Goal: Task Accomplishment & Management: Manage account settings

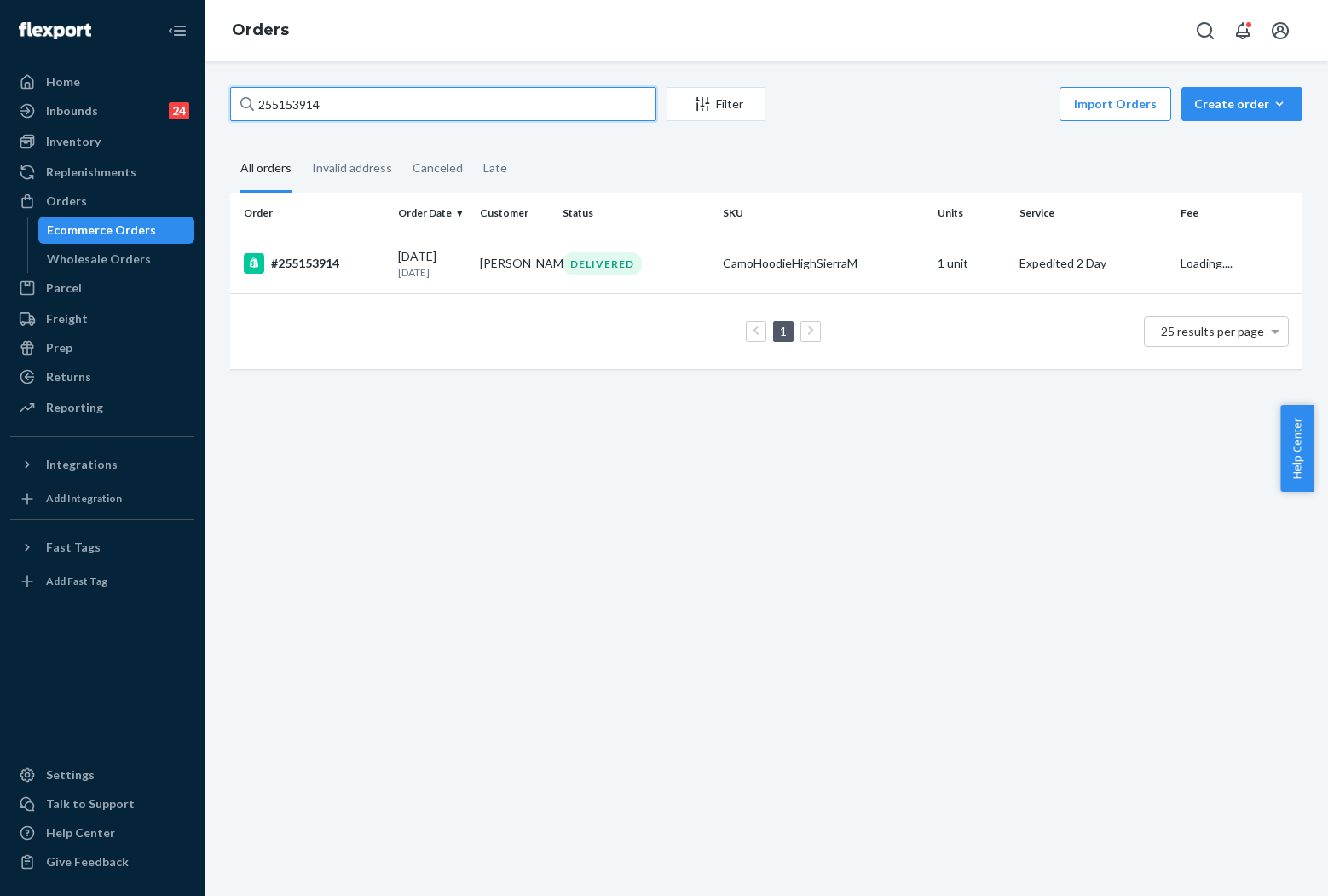
click at [418, 109] on input "255153914" at bounding box center [443, 104] width 426 height 34
type input "255011660"
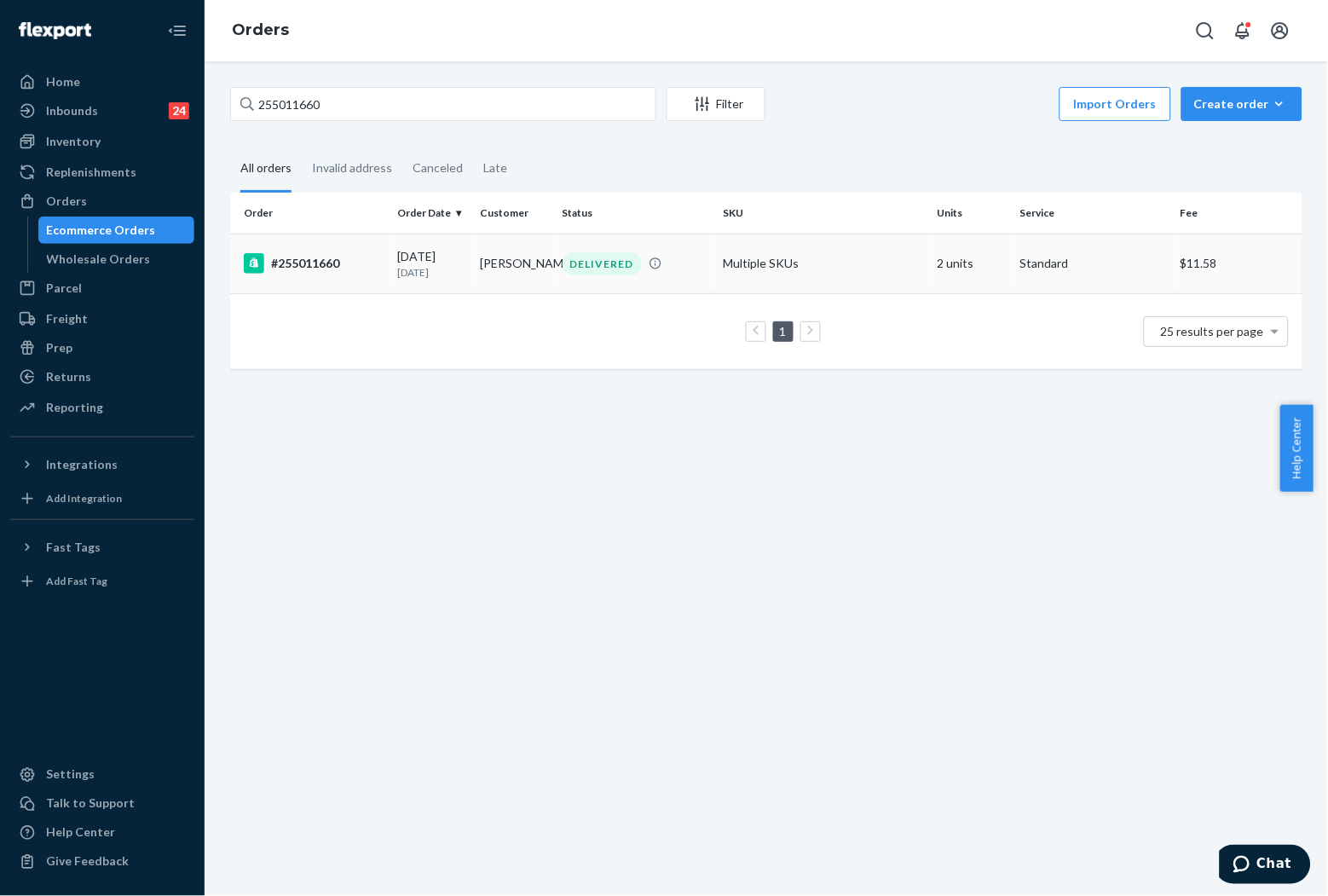
click at [670, 264] on div "DELIVERED" at bounding box center [636, 264] width 154 height 23
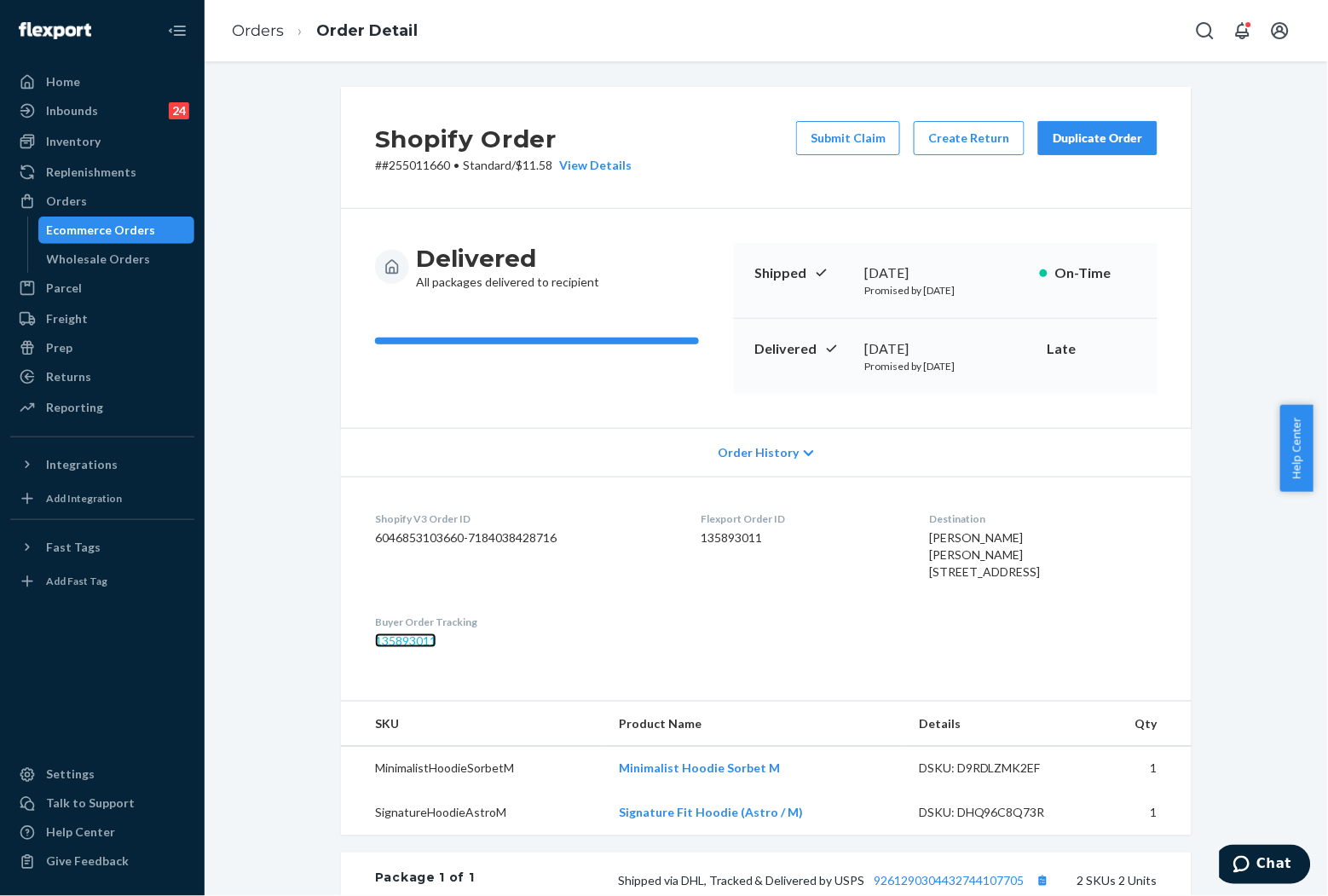
click at [430, 648] on link "135893011" at bounding box center [406, 641] width 61 height 14
click at [240, 32] on link "Orders" at bounding box center [258, 31] width 52 height 19
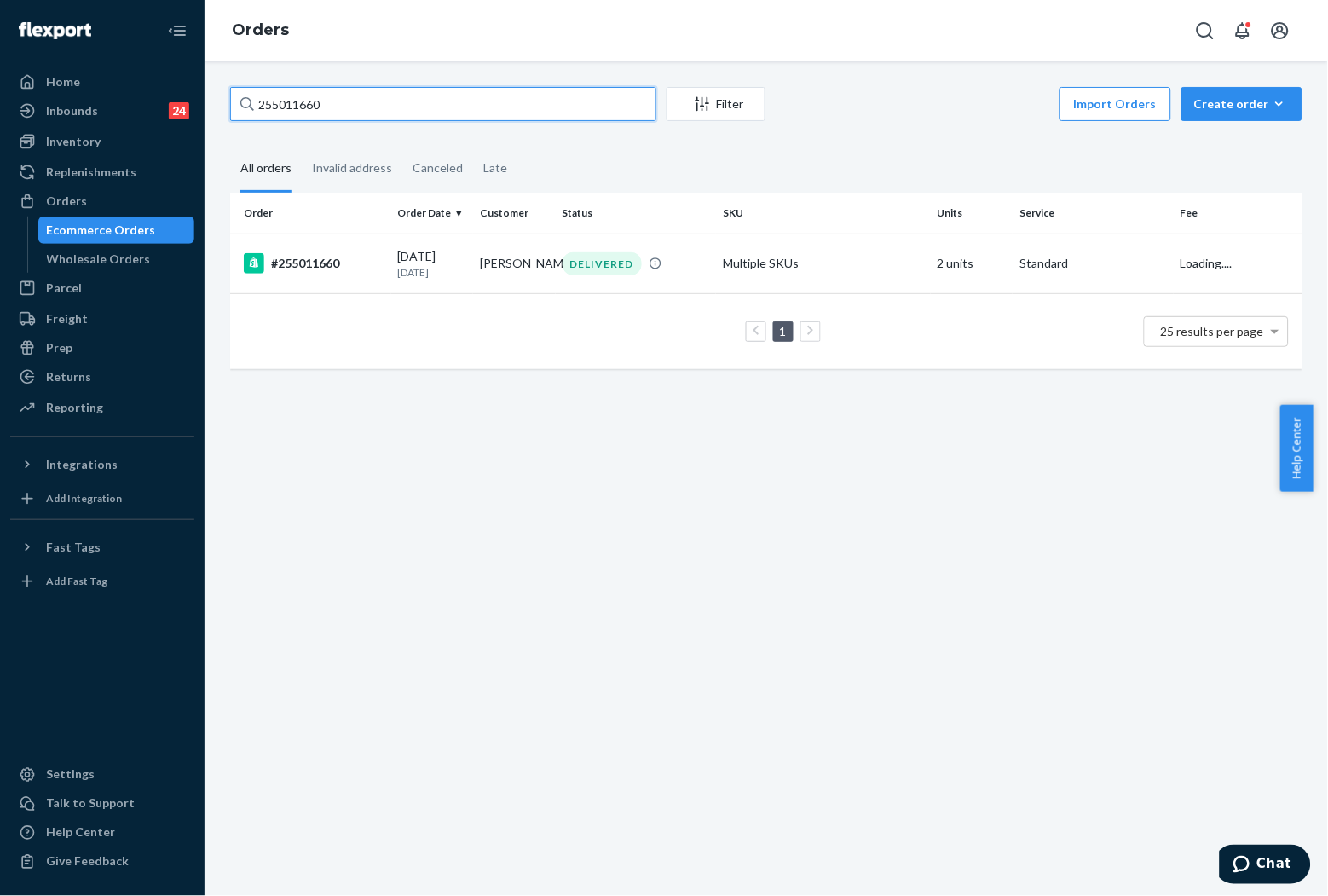
click at [453, 104] on input "255011660" at bounding box center [443, 104] width 426 height 34
paste input "[PERSON_NAME]"
type input "[PERSON_NAME]"
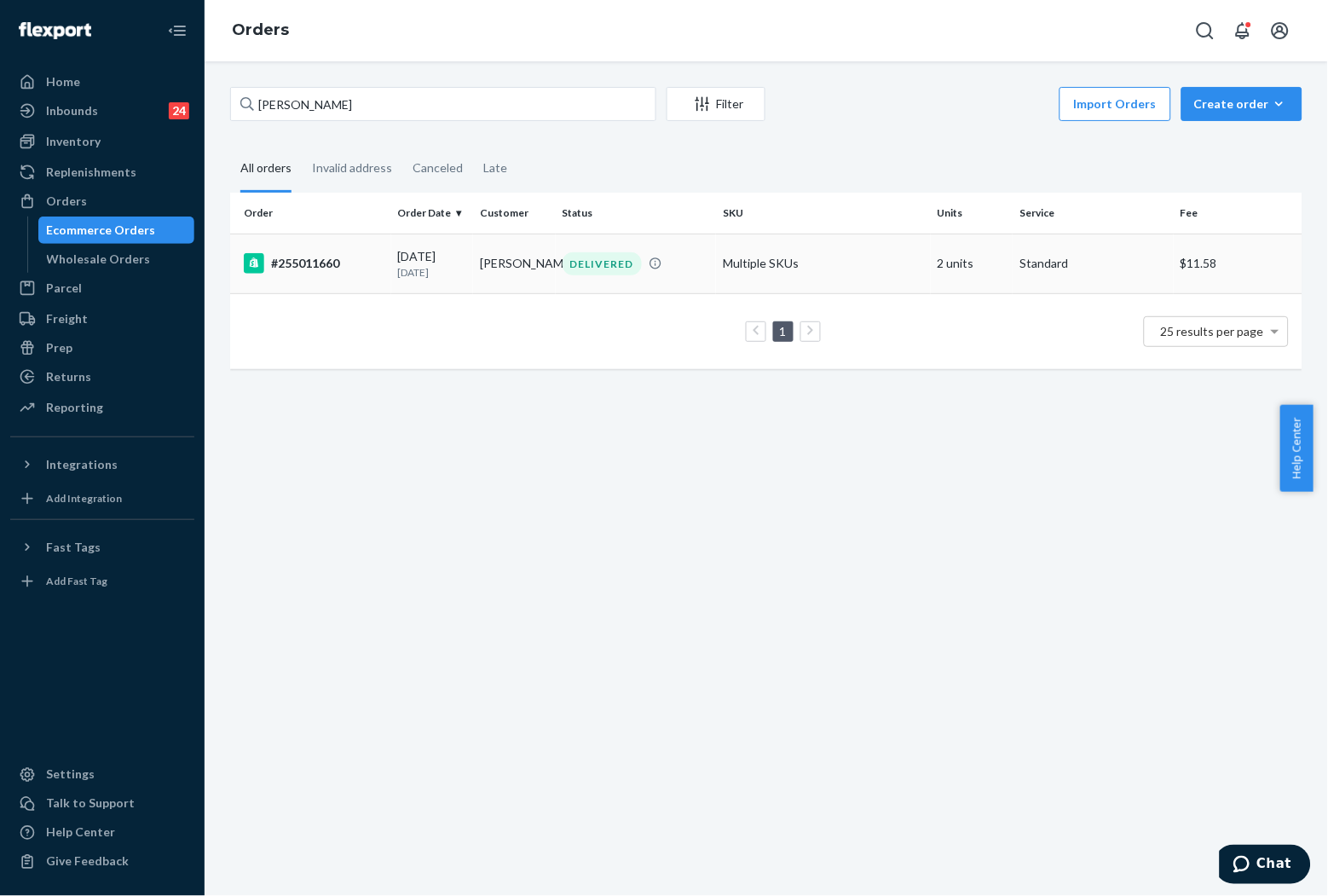
click at [507, 267] on td "[PERSON_NAME]" at bounding box center [514, 263] width 82 height 59
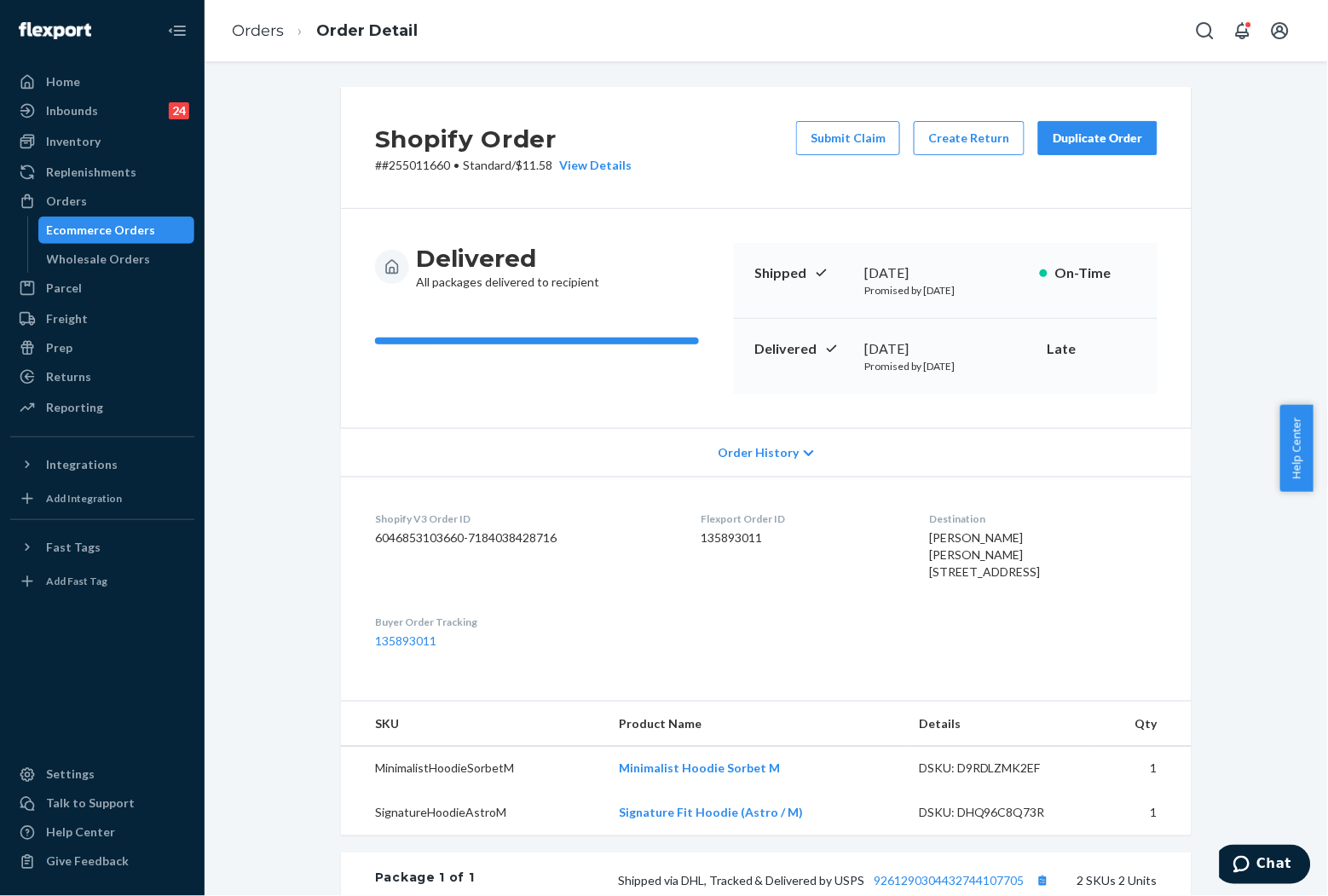
click at [1080, 137] on div "Duplicate Order" at bounding box center [1098, 138] width 90 height 17
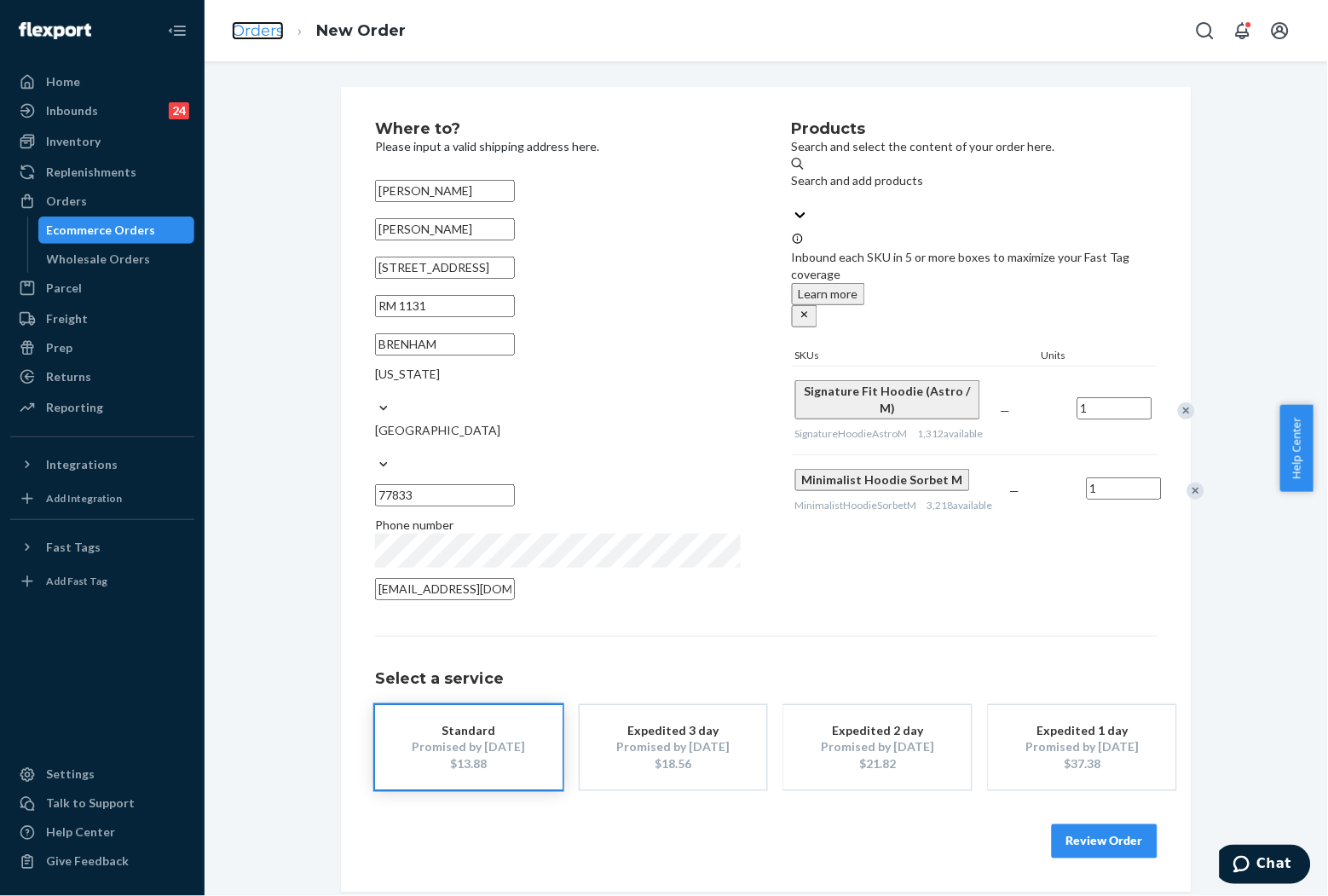
click at [266, 31] on link "Orders" at bounding box center [258, 31] width 52 height 19
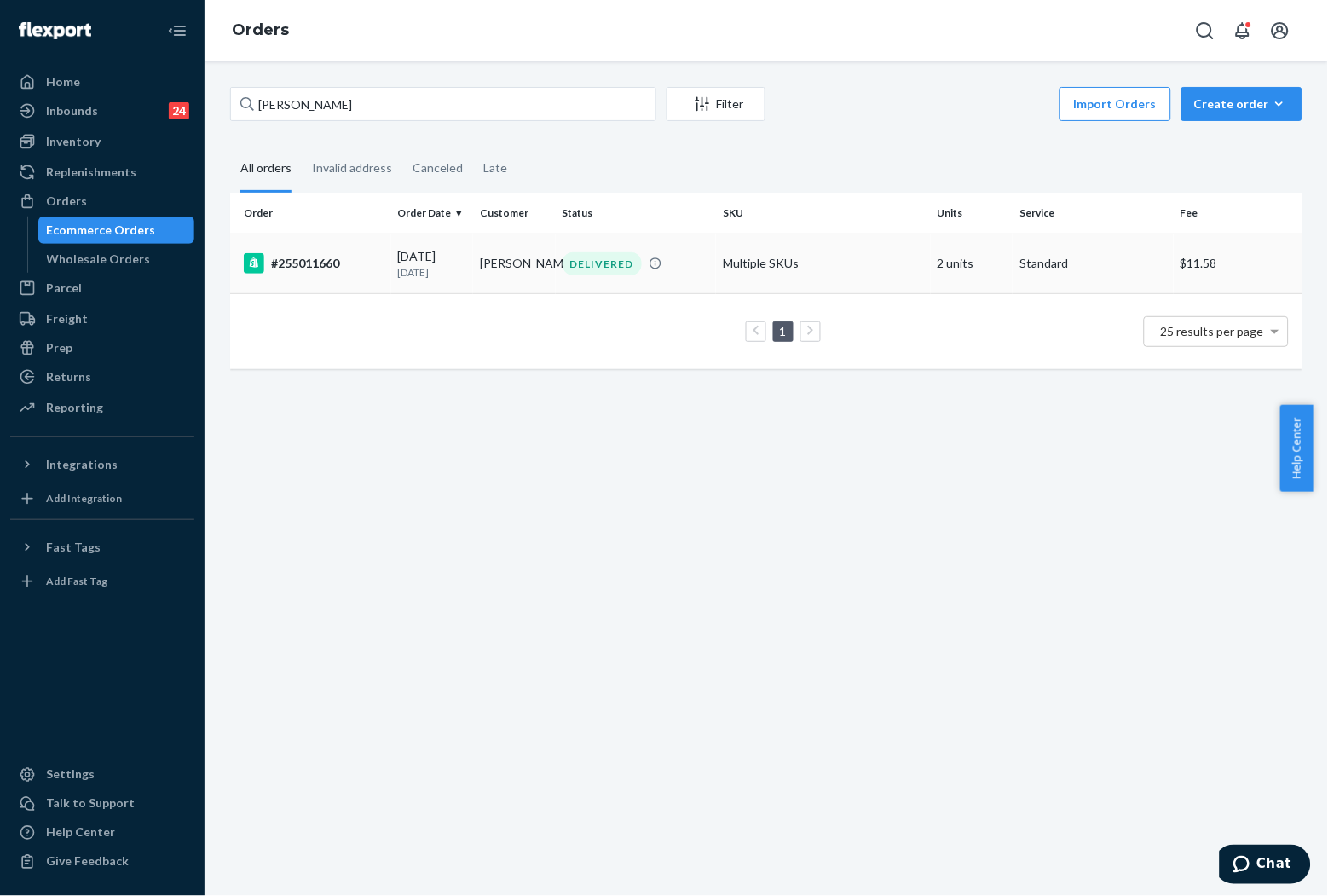
click at [600, 253] on div "DELIVERED" at bounding box center [602, 264] width 79 height 23
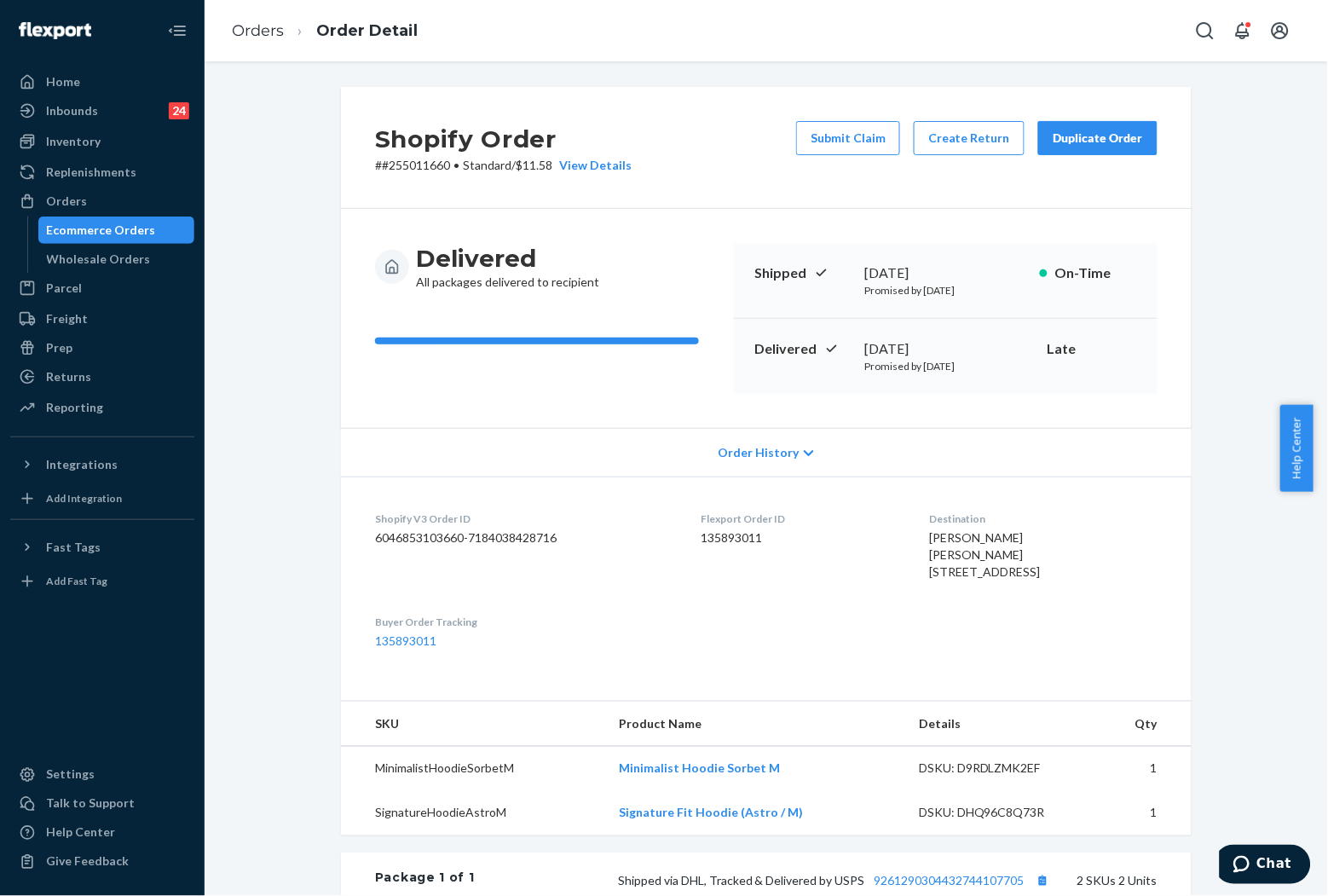
click at [1087, 142] on div "Duplicate Order" at bounding box center [1098, 138] width 90 height 17
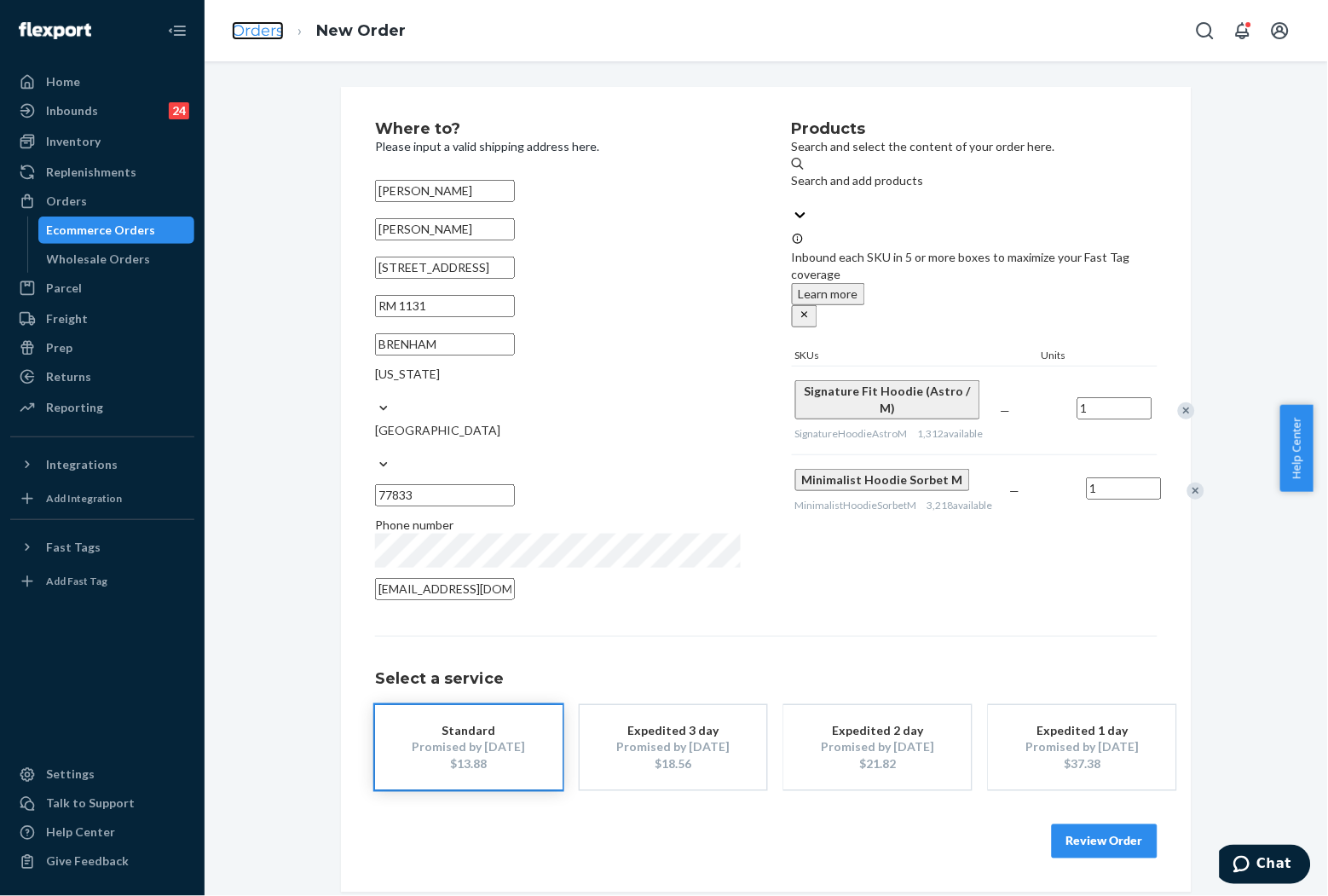
click at [275, 29] on link "Orders" at bounding box center [258, 31] width 52 height 19
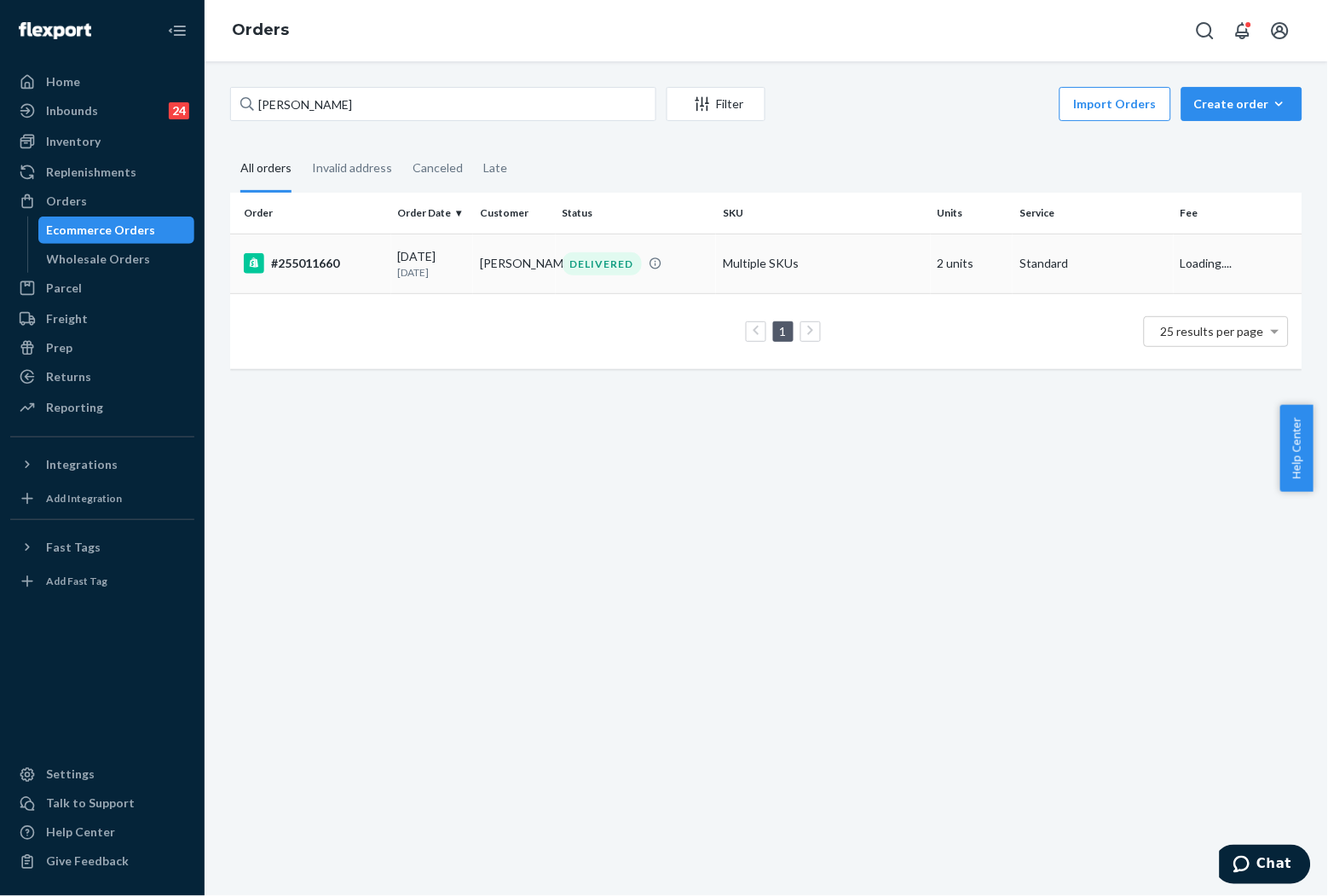
click at [637, 260] on div "DELIVERED" at bounding box center [636, 264] width 154 height 23
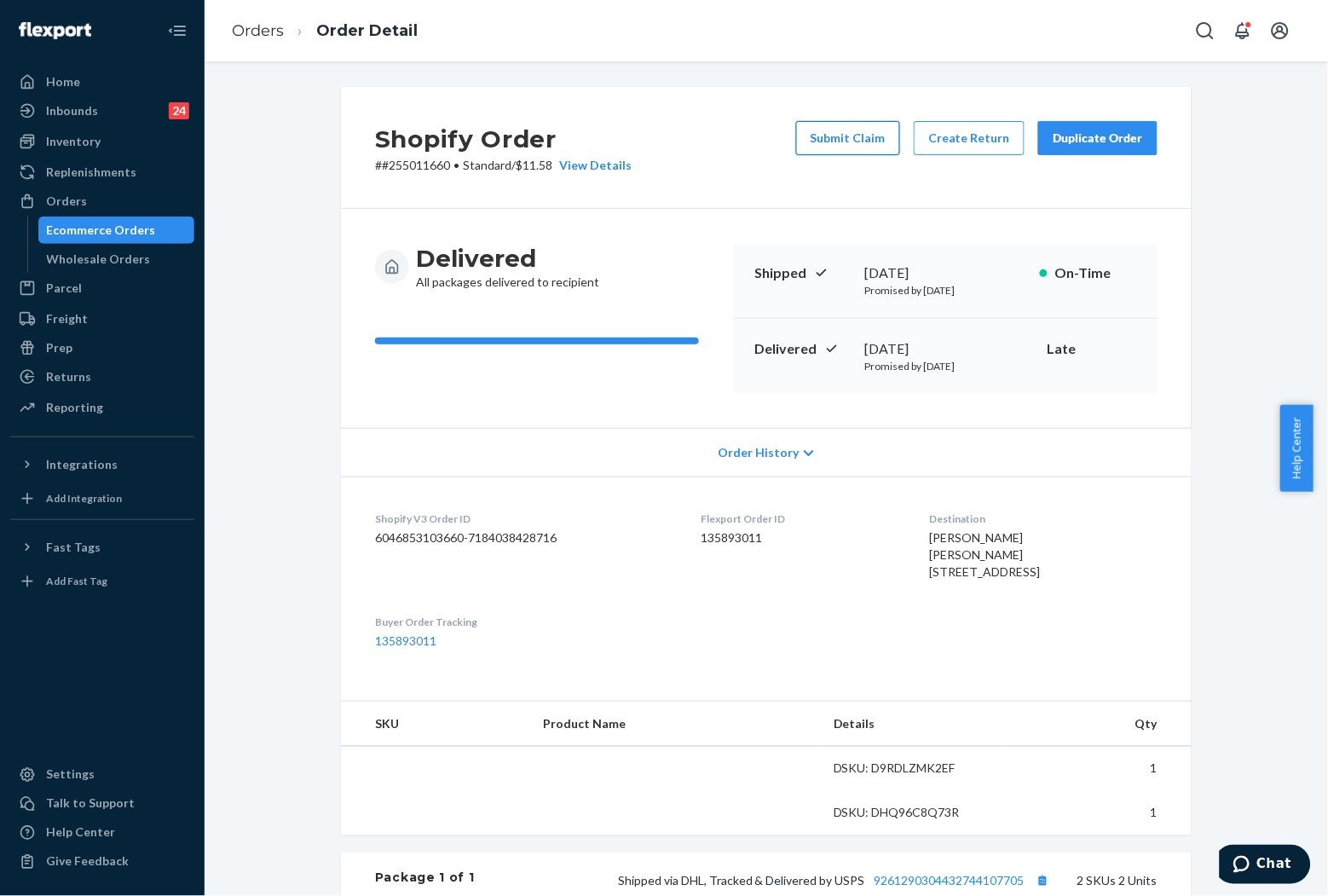
click at [851, 136] on button "Submit Claim" at bounding box center [847, 138] width 104 height 34
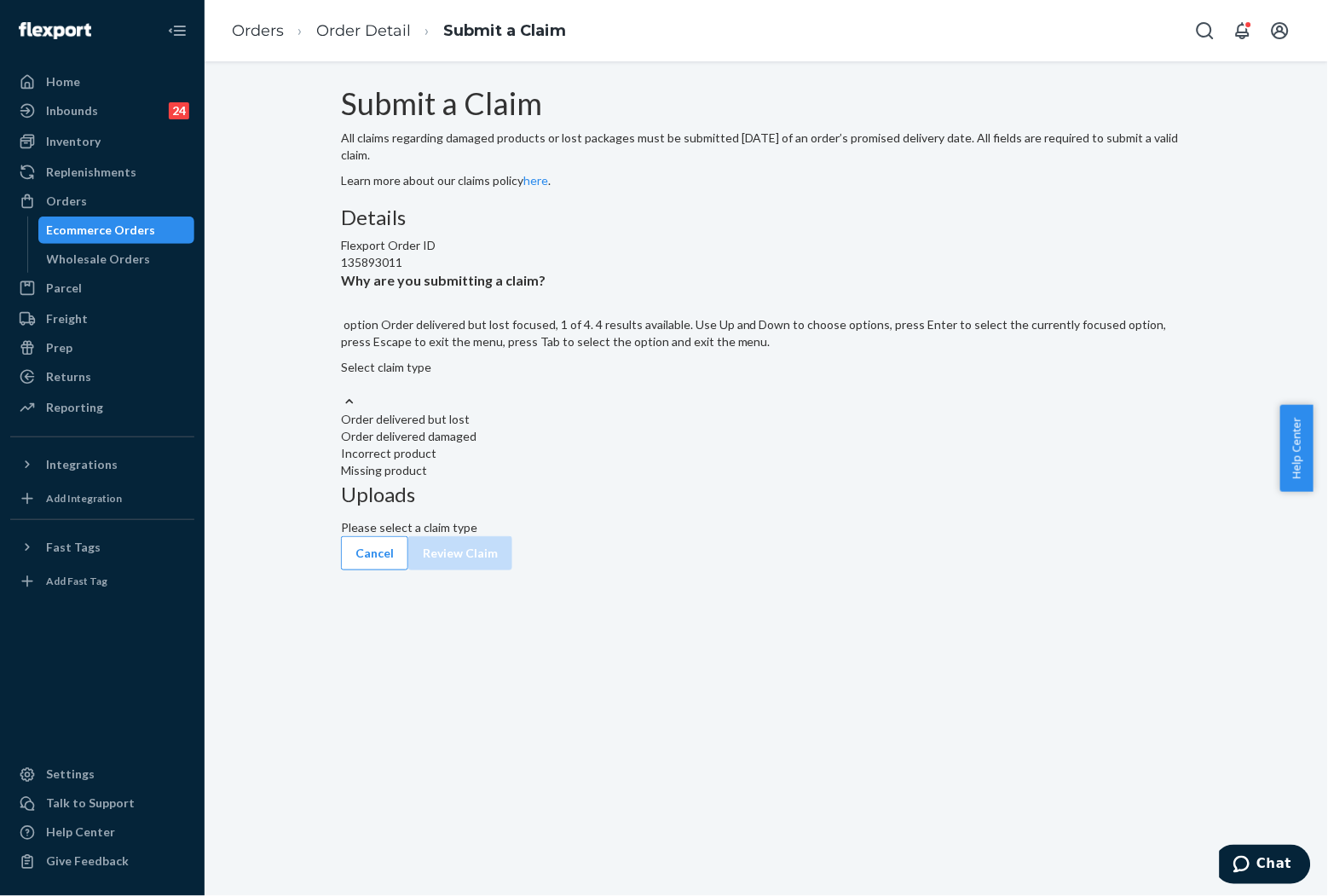
click at [654, 393] on div "Select claim type" at bounding box center [766, 376] width 851 height 34
click at [343, 393] on input "Why are you submitting a claim? option Order delivered but lost focused, 1 of 4…" at bounding box center [342, 384] width 2 height 17
click at [899, 477] on div "Uploads Please select a claim type" at bounding box center [766, 510] width 851 height 67
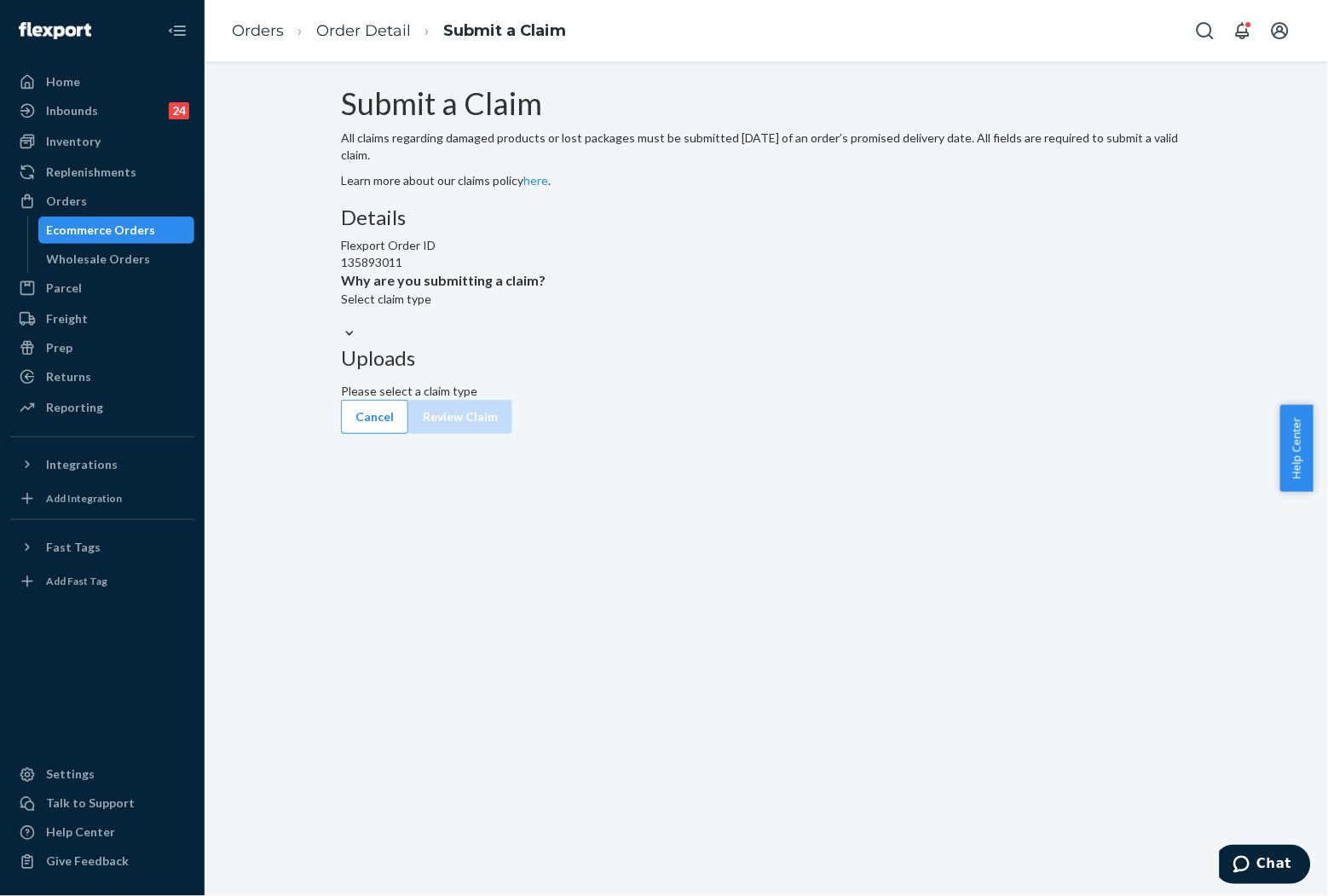
click at [654, 325] on div "Select claim type" at bounding box center [766, 307] width 851 height 34
click at [343, 325] on input "Why are you submitting a claim? Select claim type" at bounding box center [342, 315] width 2 height 17
drag, startPoint x: 620, startPoint y: 428, endPoint x: 570, endPoint y: 418, distance: 51.0
click at [620, 325] on div "Select claim type" at bounding box center [766, 307] width 851 height 34
click at [343, 325] on input "Why are you submitting a claim? Select claim type" at bounding box center [342, 315] width 2 height 17
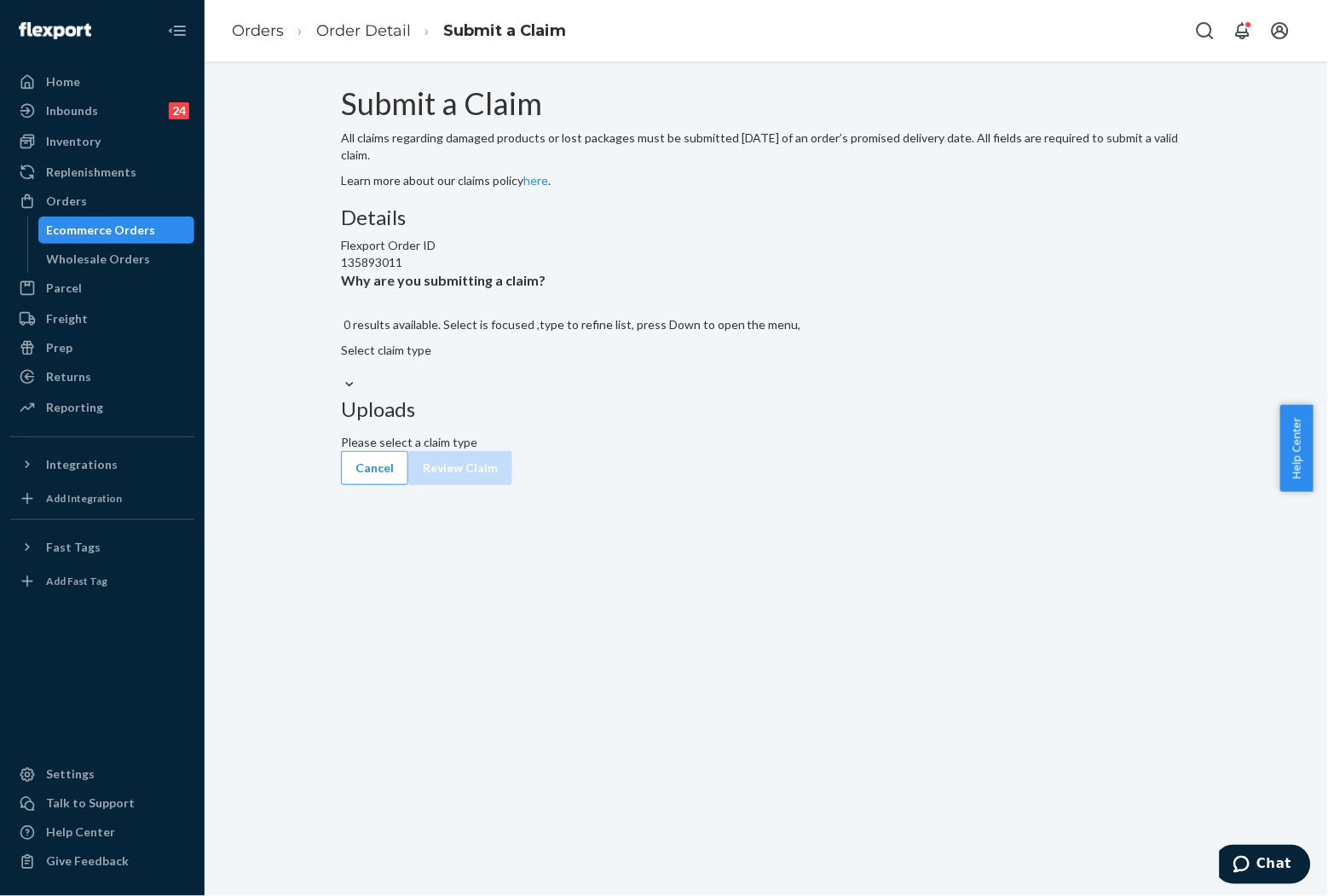
drag, startPoint x: 730, startPoint y: 457, endPoint x: 550, endPoint y: 400, distance: 188.8
click at [729, 394] on div "Details Flexport Order ID 135893011 Why are you submitting a claim? 0 results a…" at bounding box center [766, 300] width 851 height 187
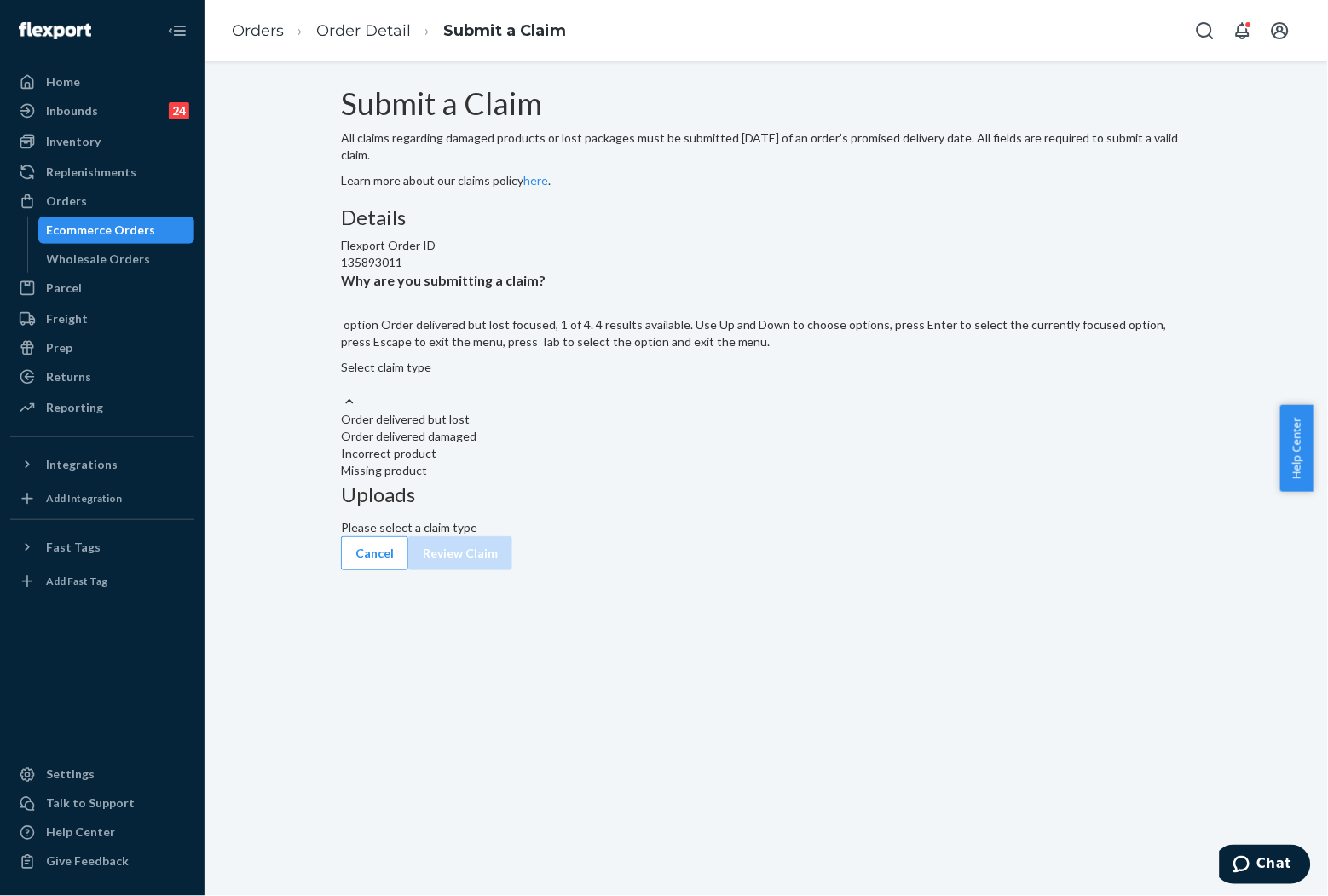
click at [625, 393] on div "Select claim type" at bounding box center [766, 376] width 851 height 34
click at [343, 393] on input "Why are you submitting a claim? option Order delivered but lost focused, 1 of 4…" at bounding box center [342, 384] width 2 height 17
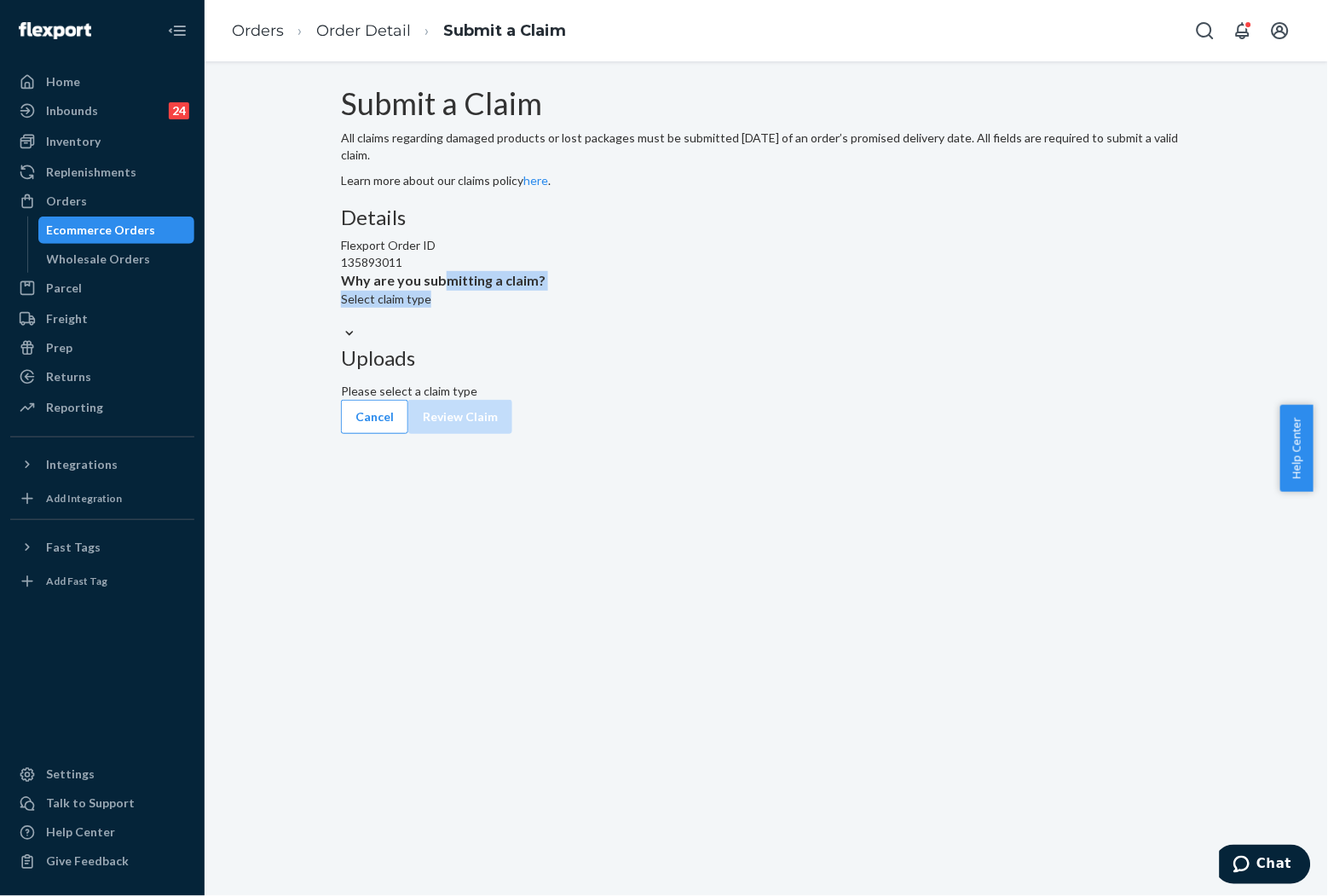
click at [602, 343] on label "Why are you submitting a claim? Select claim type" at bounding box center [766, 306] width 851 height 71
click at [615, 407] on div "Submit a Claim All claims regarding damaged products or lost packages must be s…" at bounding box center [766, 246] width 851 height 320
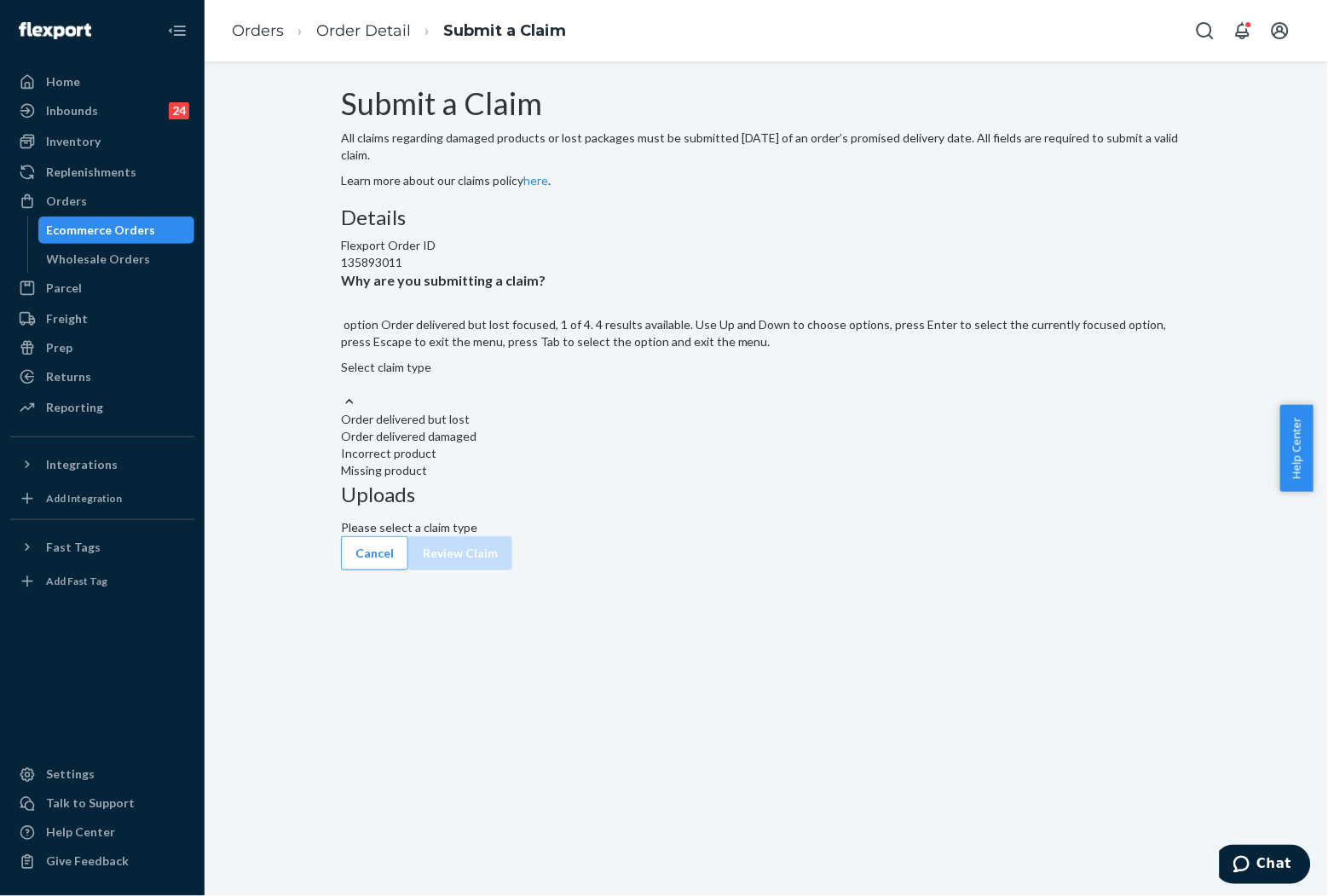
click at [614, 393] on div "Select claim type" at bounding box center [766, 376] width 851 height 34
click at [343, 393] on input "Why are you submitting a claim? option Order delivered but lost focused, 1 of 4…" at bounding box center [342, 384] width 2 height 17
click at [618, 393] on div "Select claim type" at bounding box center [766, 376] width 851 height 34
click at [343, 393] on input "Why are you submitting a claim? option Order delivered but lost focused, 1 of 4…" at bounding box center [342, 384] width 2 height 17
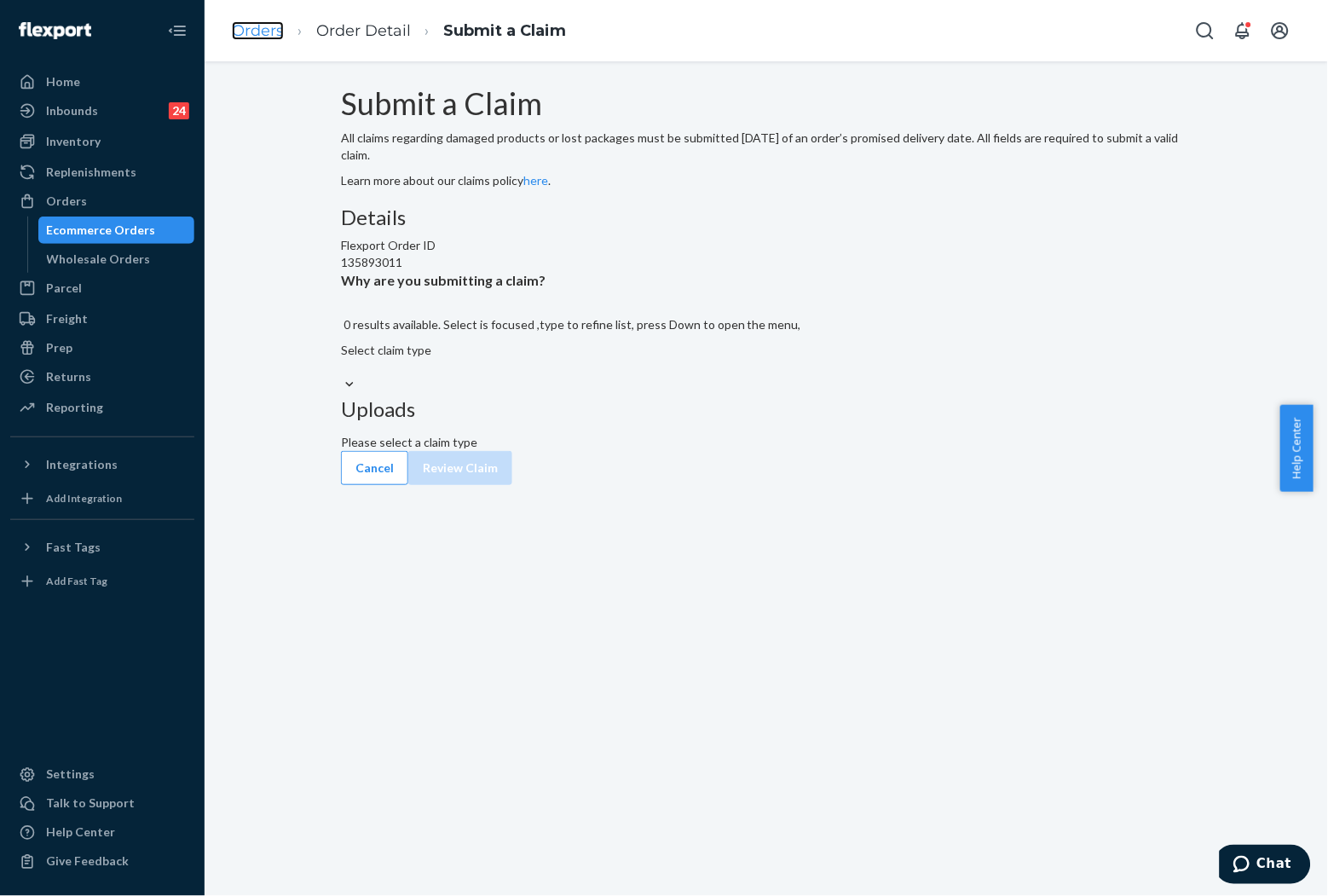
click at [279, 22] on link "Orders" at bounding box center [258, 31] width 52 height 19
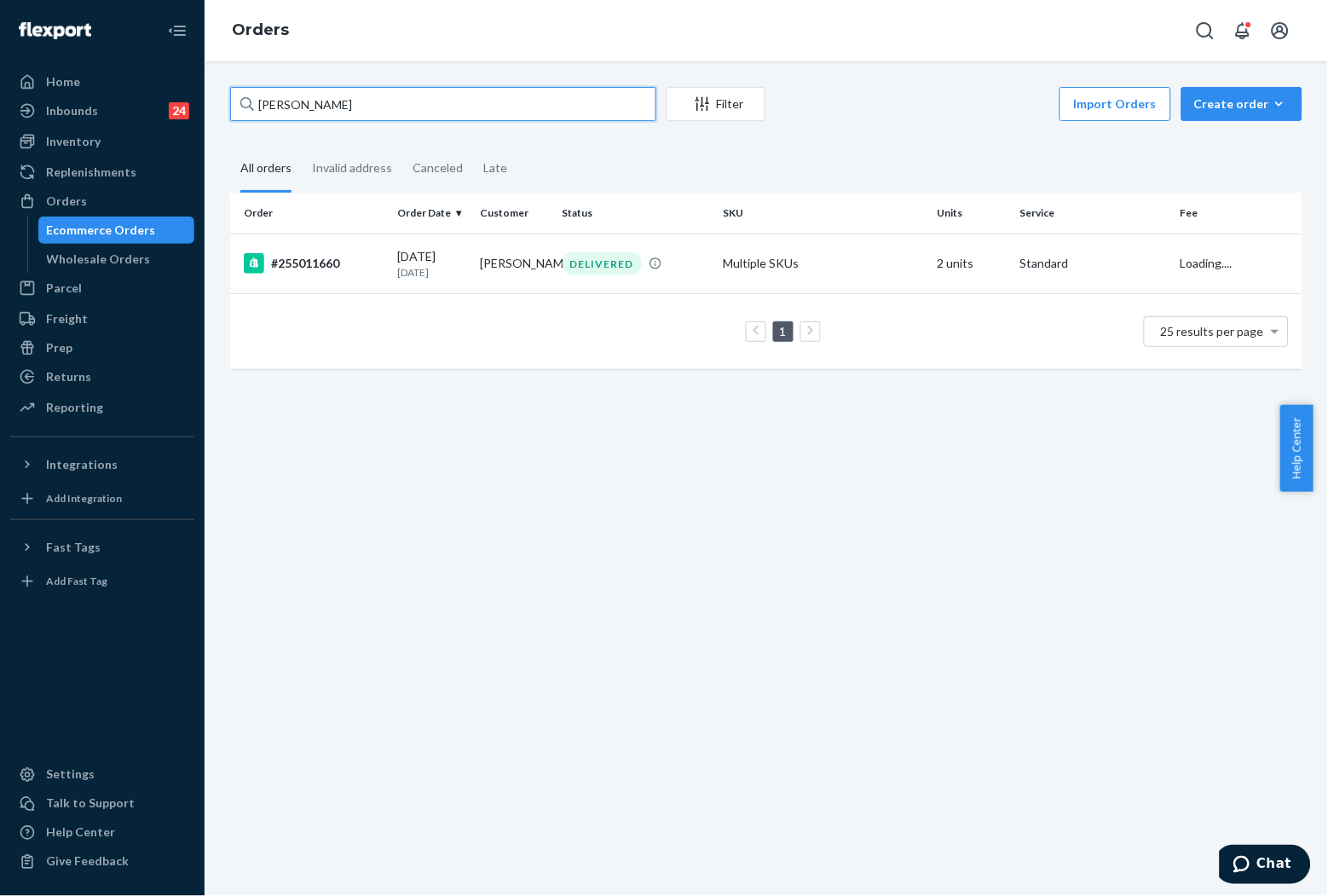
click at [440, 112] on input "[PERSON_NAME]" at bounding box center [443, 104] width 426 height 34
paste input "255174033"
type input "255174033"
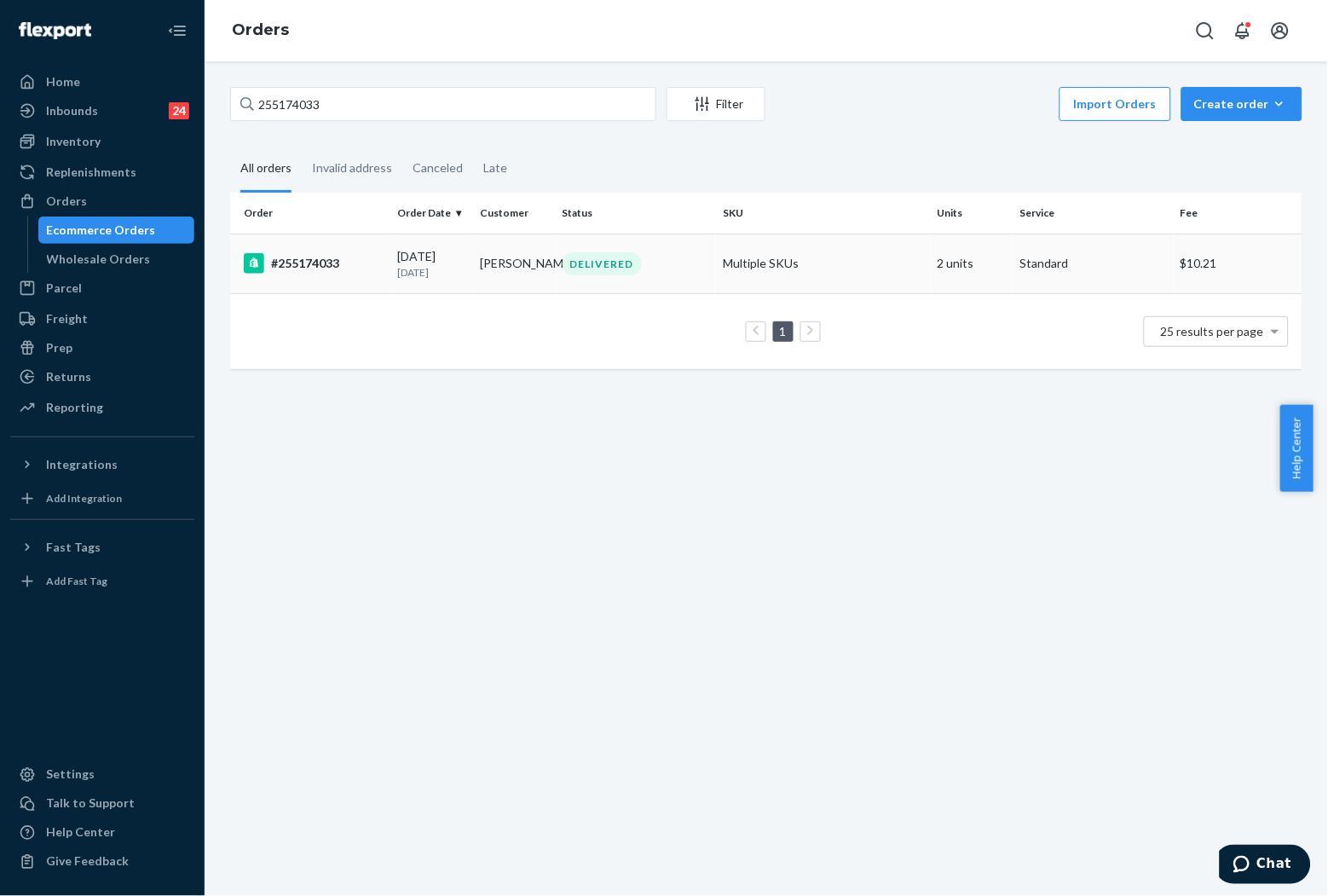
click at [495, 250] on td "[PERSON_NAME]" at bounding box center [514, 263] width 82 height 59
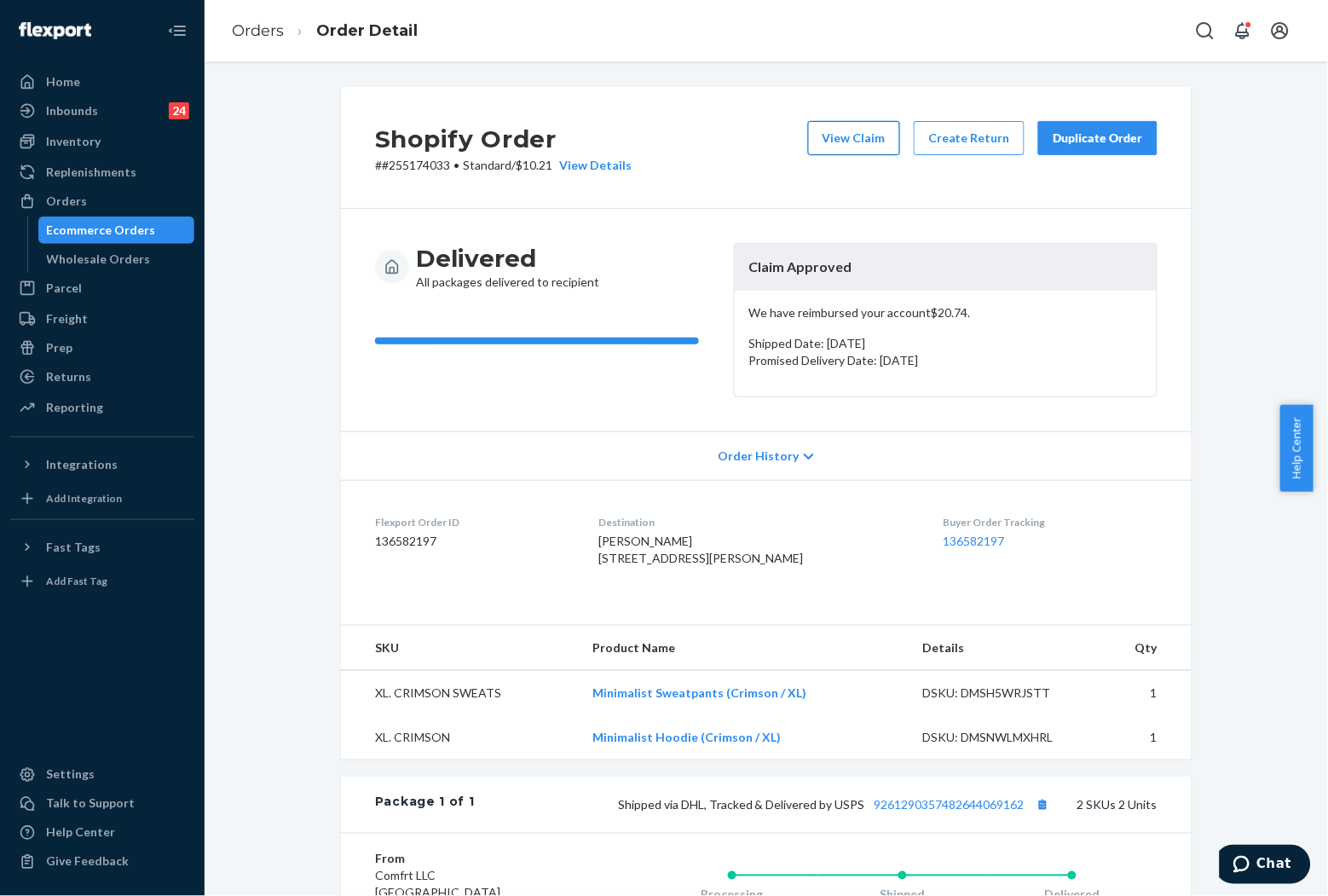
click at [829, 133] on button "View Claim" at bounding box center [855, 138] width 92 height 34
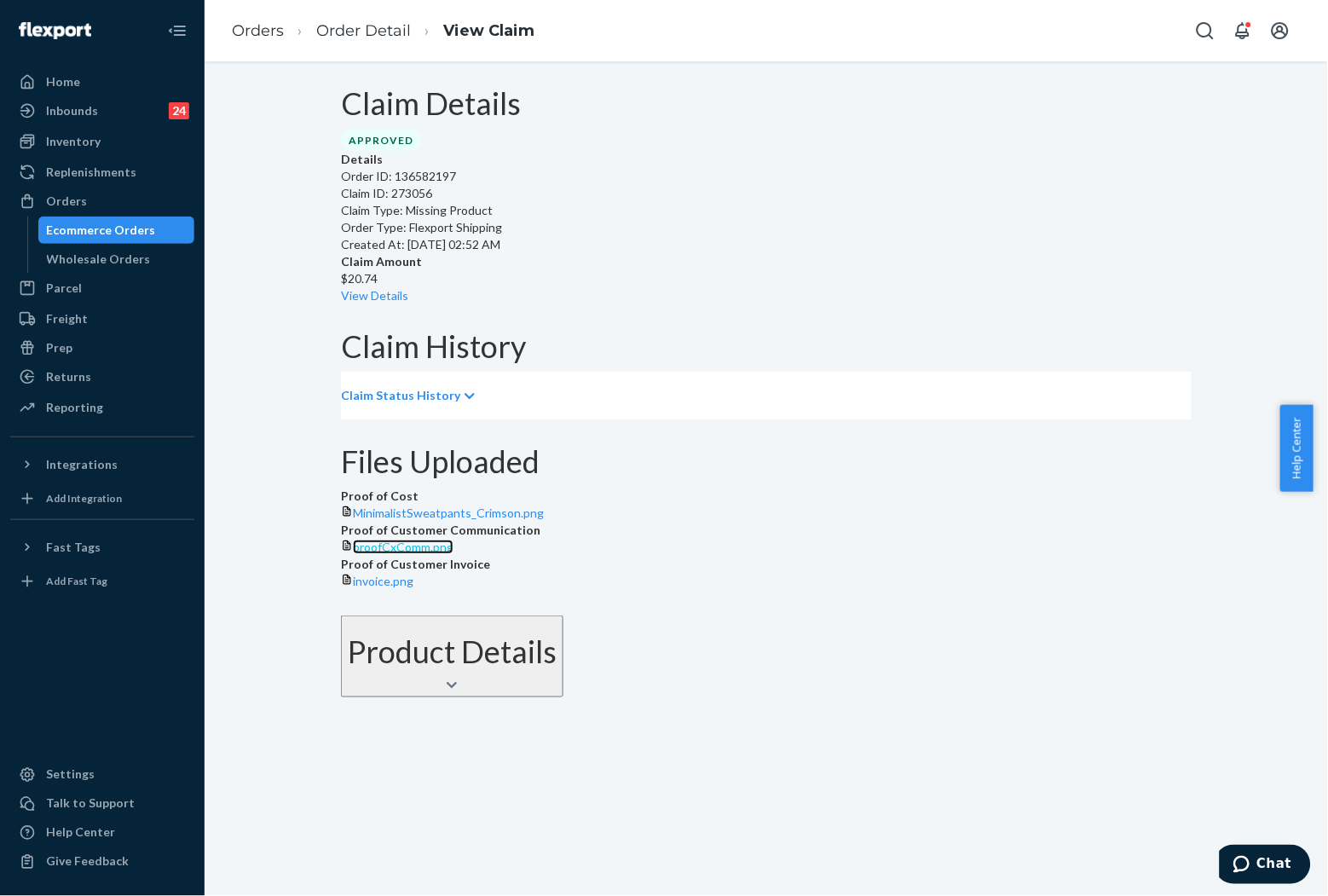
click at [453, 554] on span "proofCxComm.png" at bounding box center [404, 547] width 101 height 14
click at [369, 32] on link "Order Detail" at bounding box center [363, 31] width 95 height 19
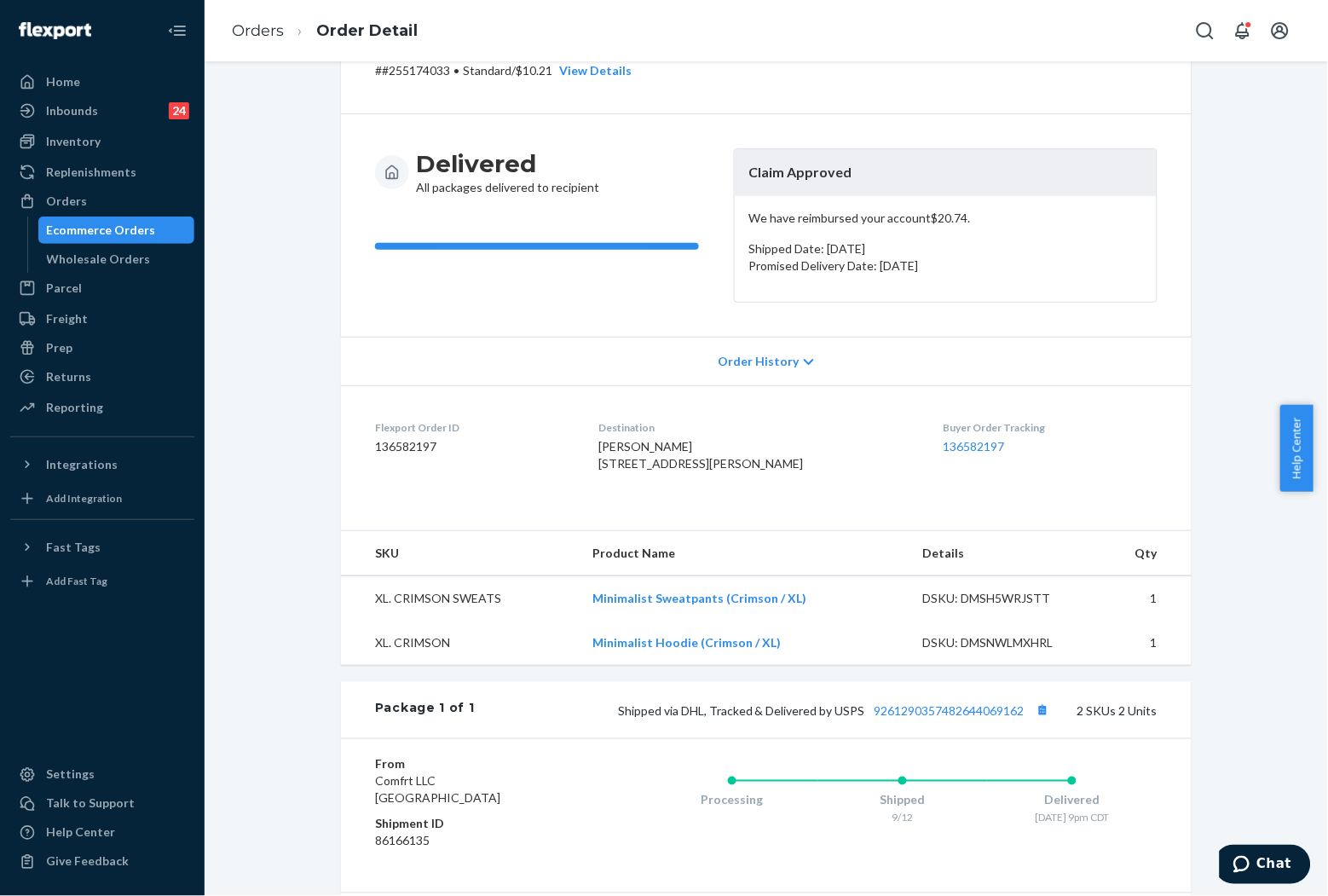
scroll to position [189, 0]
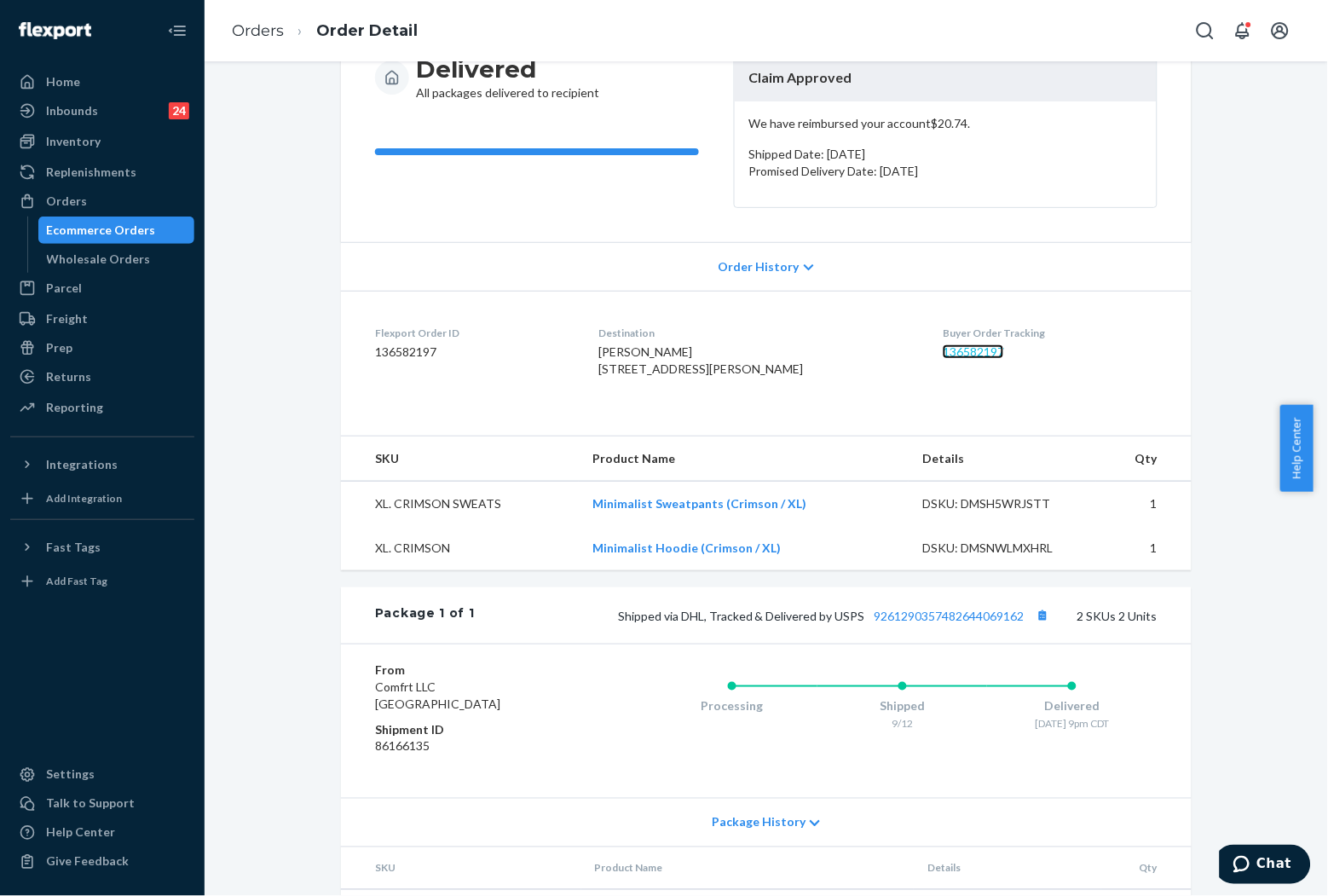
click at [943, 355] on link "136582197" at bounding box center [974, 352] width 61 height 14
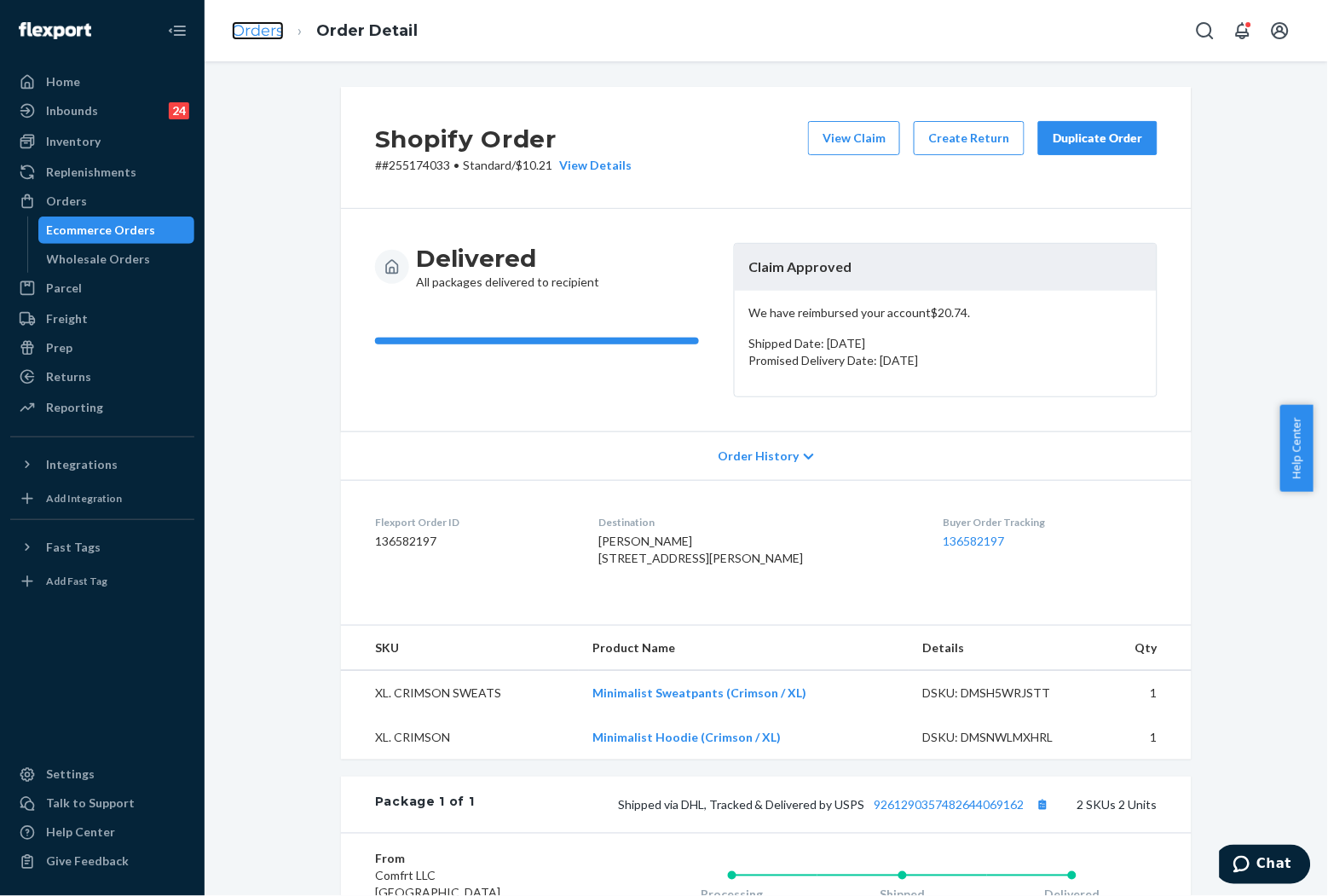
click at [261, 28] on link "Orders" at bounding box center [258, 31] width 52 height 19
